Goal: Information Seeking & Learning: Learn about a topic

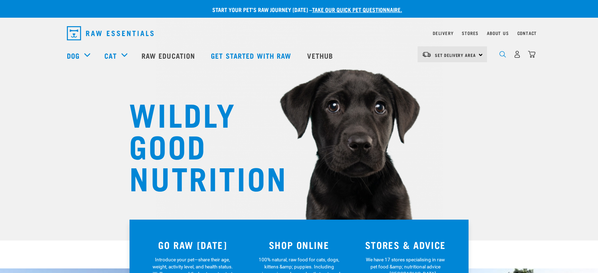
click at [501, 56] on img "dropdown navigation" at bounding box center [502, 54] width 7 height 7
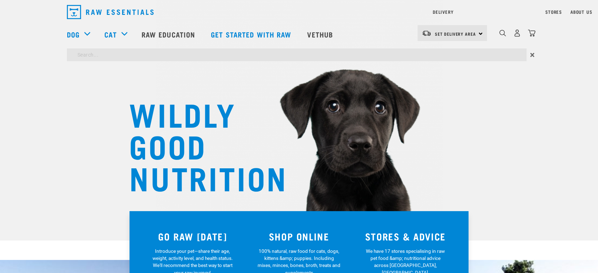
type input "feeding bones"
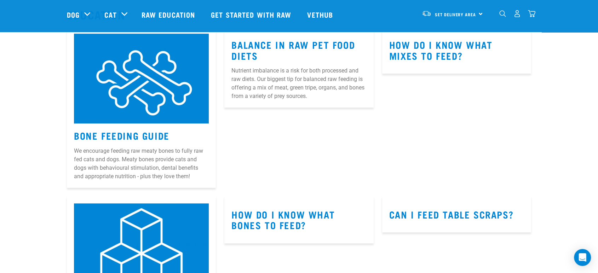
scroll to position [3326, 0]
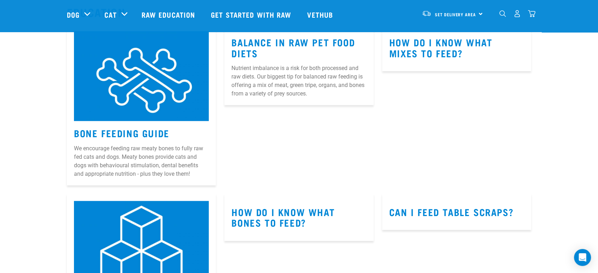
click at [156, 153] on p "We encourage feeding raw meaty bones to fully raw fed cats and dogs. Meaty bone…" at bounding box center [141, 161] width 135 height 34
click at [150, 116] on img at bounding box center [141, 76] width 135 height 90
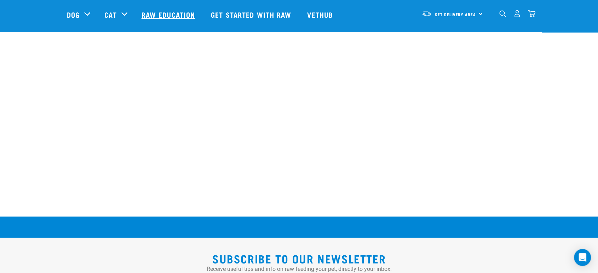
scroll to position [1132, 0]
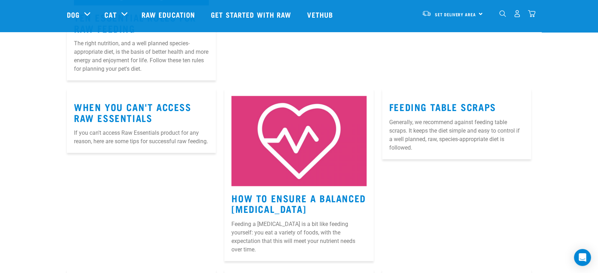
scroll to position [3653, 0]
